Goal: Transaction & Acquisition: Purchase product/service

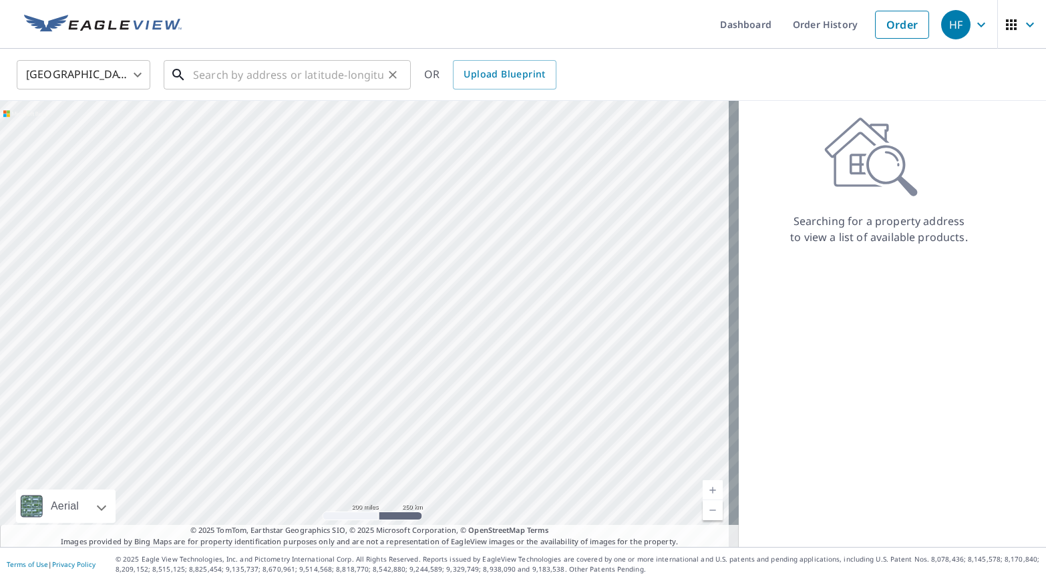
click at [243, 67] on input "text" at bounding box center [288, 74] width 190 height 37
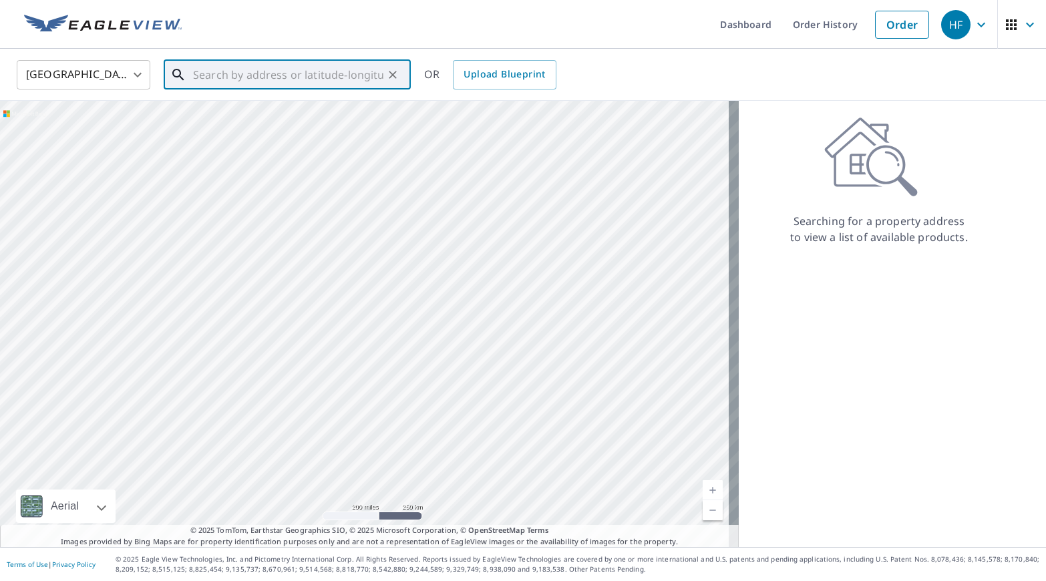
paste input "[STREET_ADDRESS]"
click at [304, 126] on p "[GEOGRAPHIC_DATA]" at bounding box center [295, 128] width 210 height 13
type input "[STREET_ADDRESS][PERSON_NAME]"
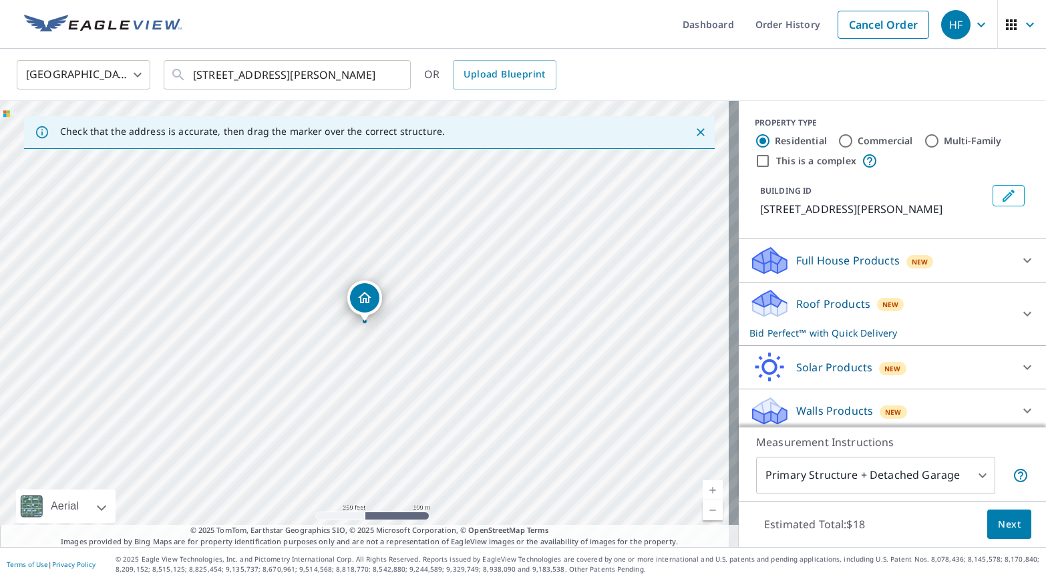
click at [1009, 527] on span "Next" at bounding box center [1009, 524] width 23 height 17
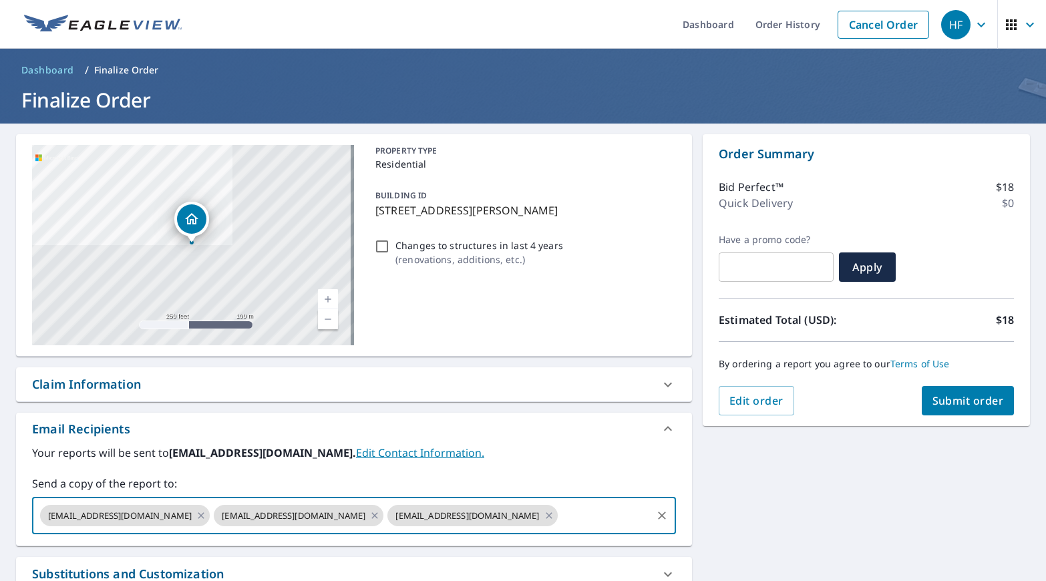
click at [560, 517] on input "text" at bounding box center [605, 515] width 90 height 25
paste input "[EMAIL_ADDRESS][DOMAIN_NAME]"
type input "[EMAIL_ADDRESS][DOMAIN_NAME]"
click at [518, 435] on div "Email Recipients" at bounding box center [342, 429] width 620 height 18
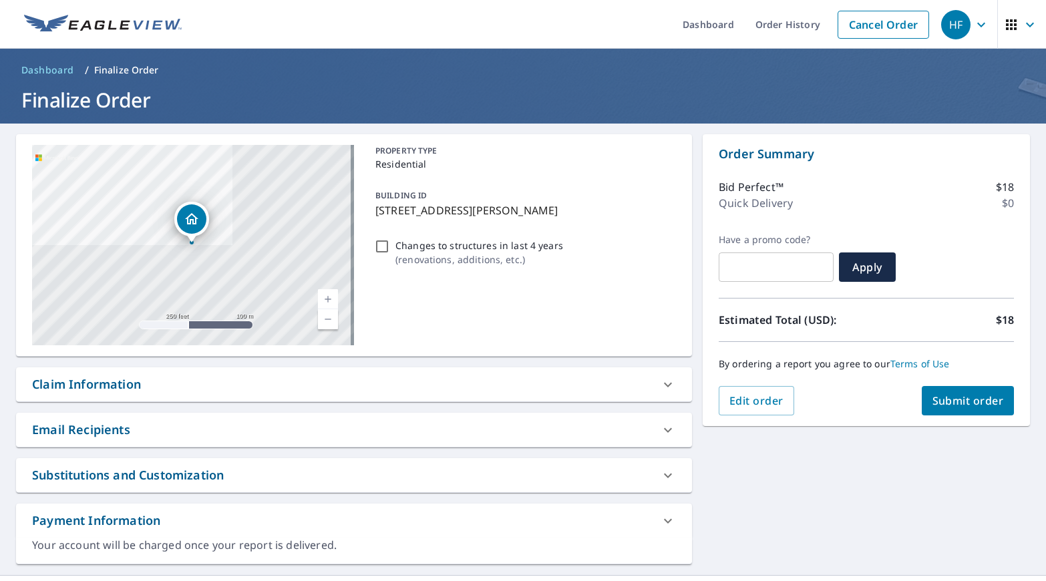
scroll to position [0, 0]
click at [506, 433] on div "Email Recipients" at bounding box center [342, 430] width 620 height 18
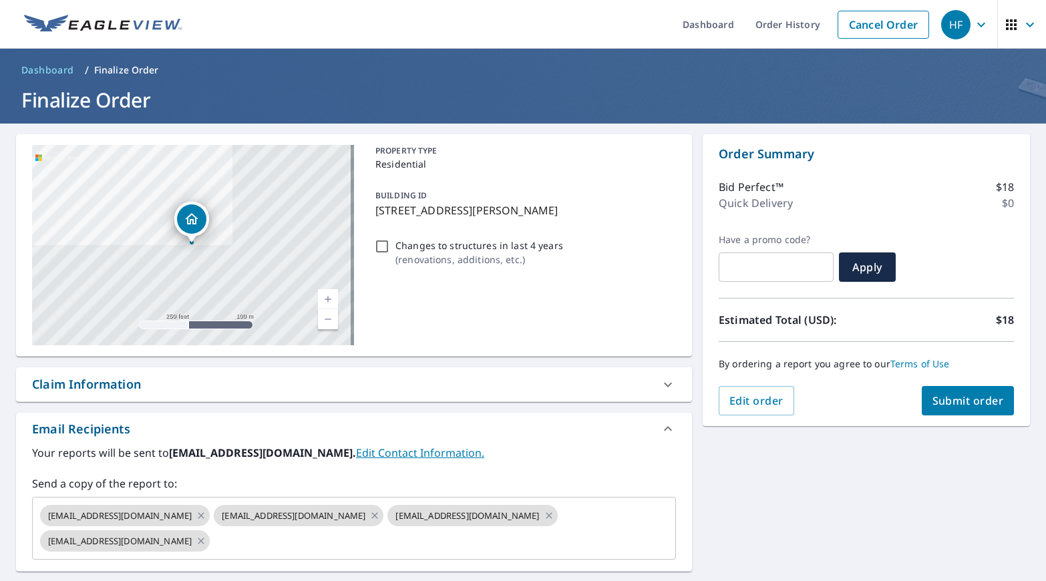
click at [952, 399] on span "Submit order" at bounding box center [967, 400] width 71 height 15
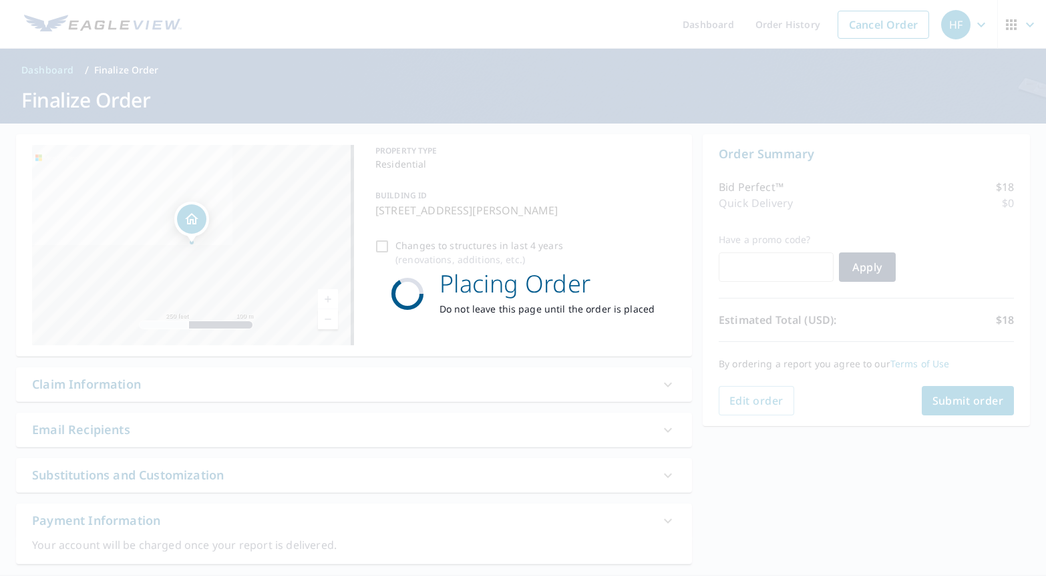
checkbox input "true"
